Goal: Information Seeking & Learning: Learn about a topic

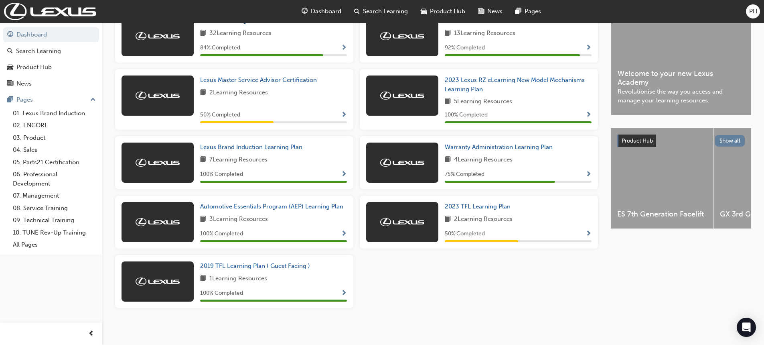
scroll to position [207, 0]
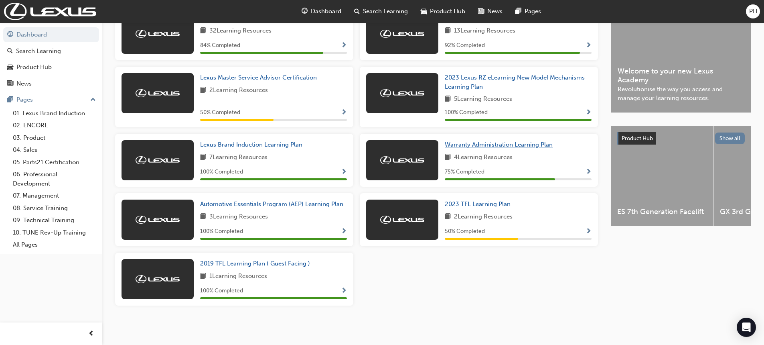
click at [487, 144] on span "Warranty Administration Learning Plan" at bounding box center [499, 144] width 108 height 7
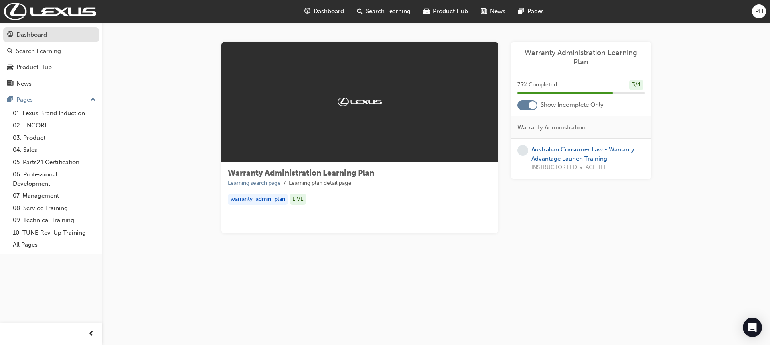
click at [44, 37] on div "Dashboard" at bounding box center [31, 34] width 30 height 9
